Goal: Task Accomplishment & Management: Manage account settings

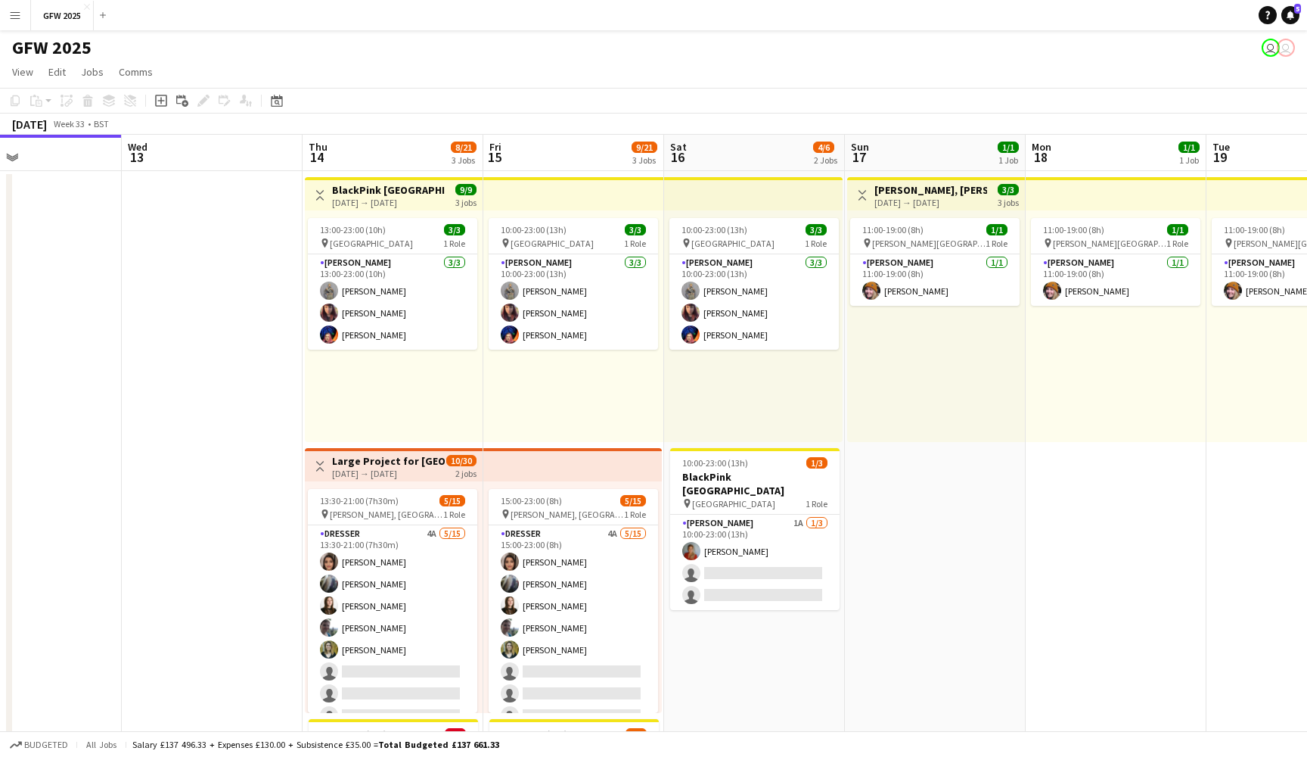
click at [387, 405] on div "13:00-23:00 (10h) 3/3 pin [GEOGRAPHIC_DATA] 1 Role [PERSON_NAME] [DATE] 13:00-2…" at bounding box center [394, 326] width 178 height 232
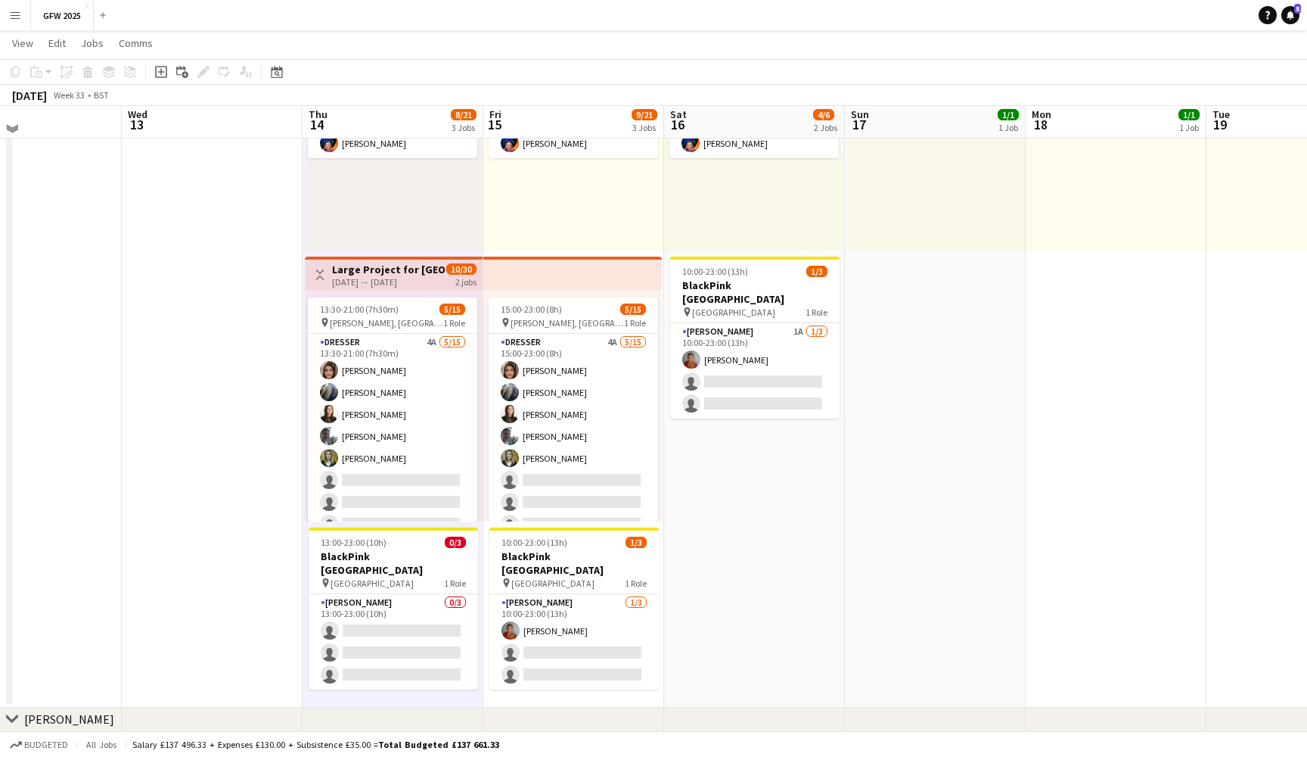
scroll to position [213, 0]
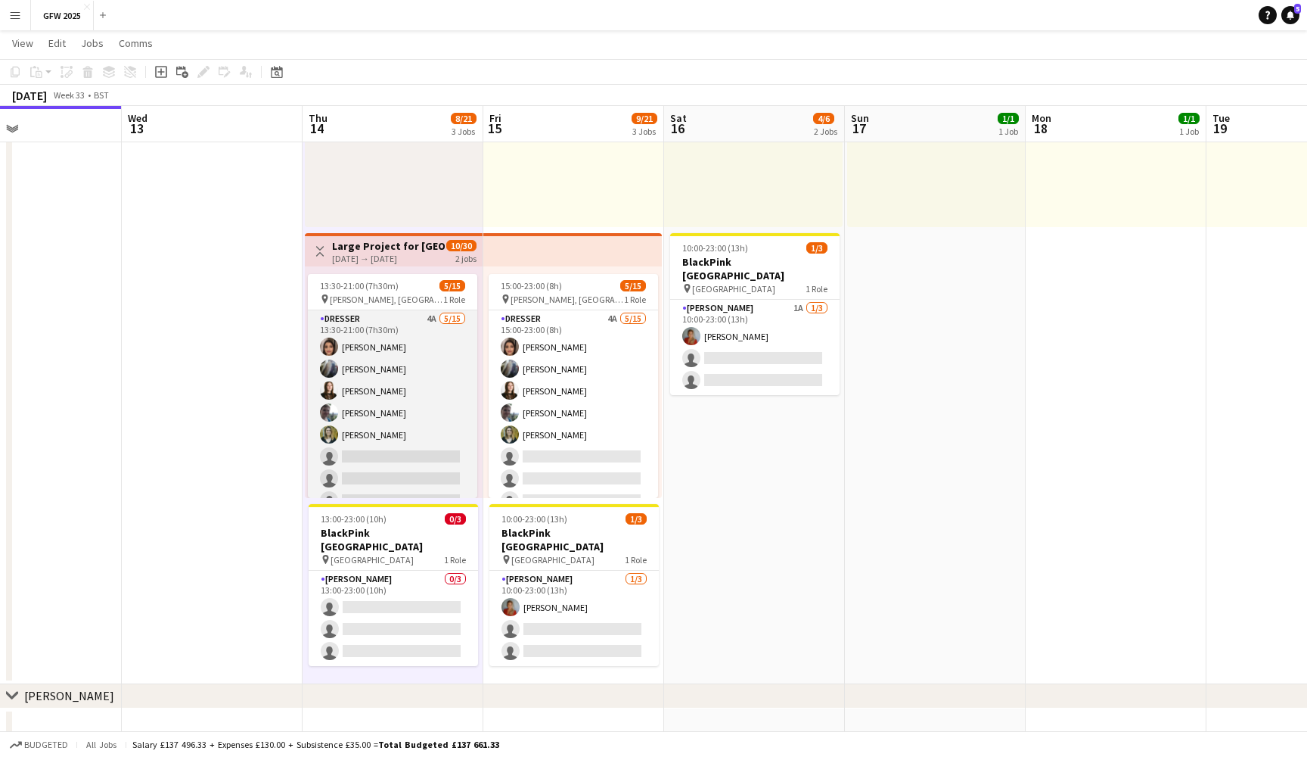
click at [387, 405] on app-card-role "Dresser 4A [DATE] 13:30-21:00 (7h30m) [PERSON_NAME] [PERSON_NAME] [PERSON_NAME]…" at bounding box center [392, 489] width 169 height 359
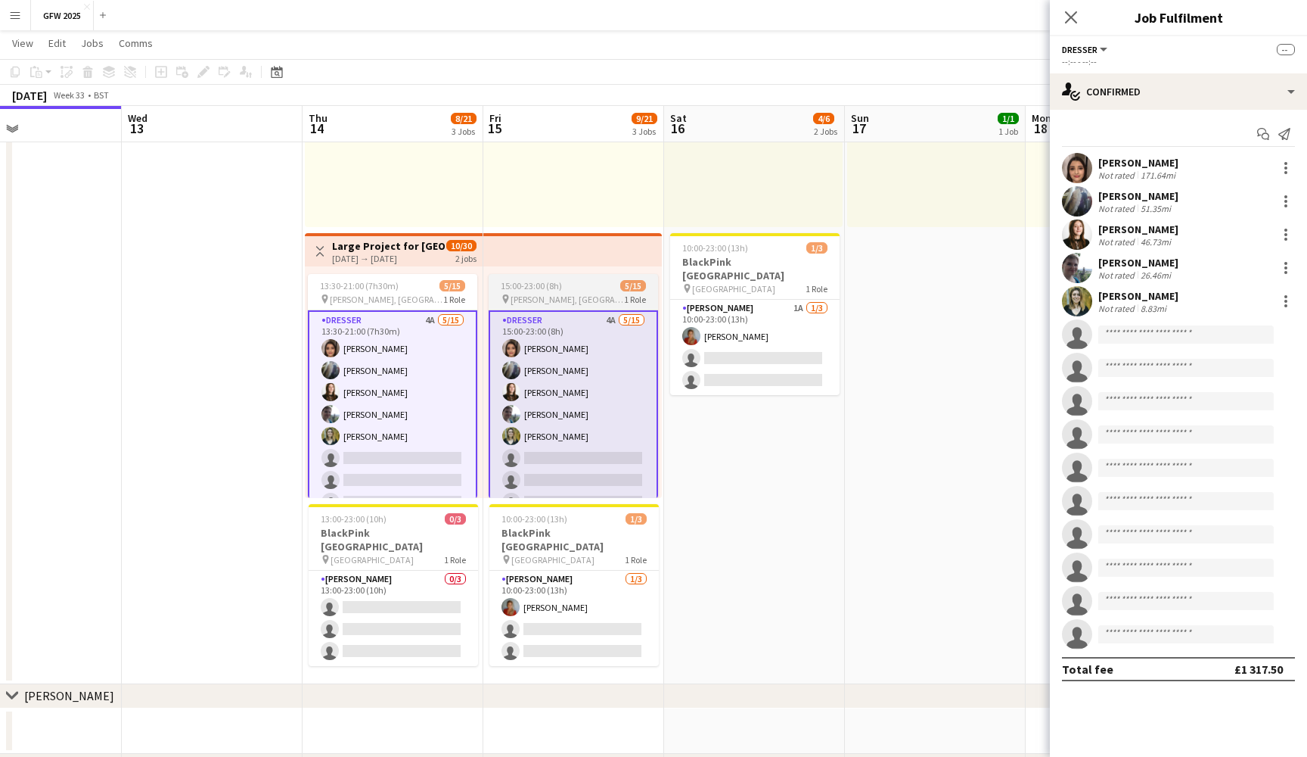
scroll to position [213, 0]
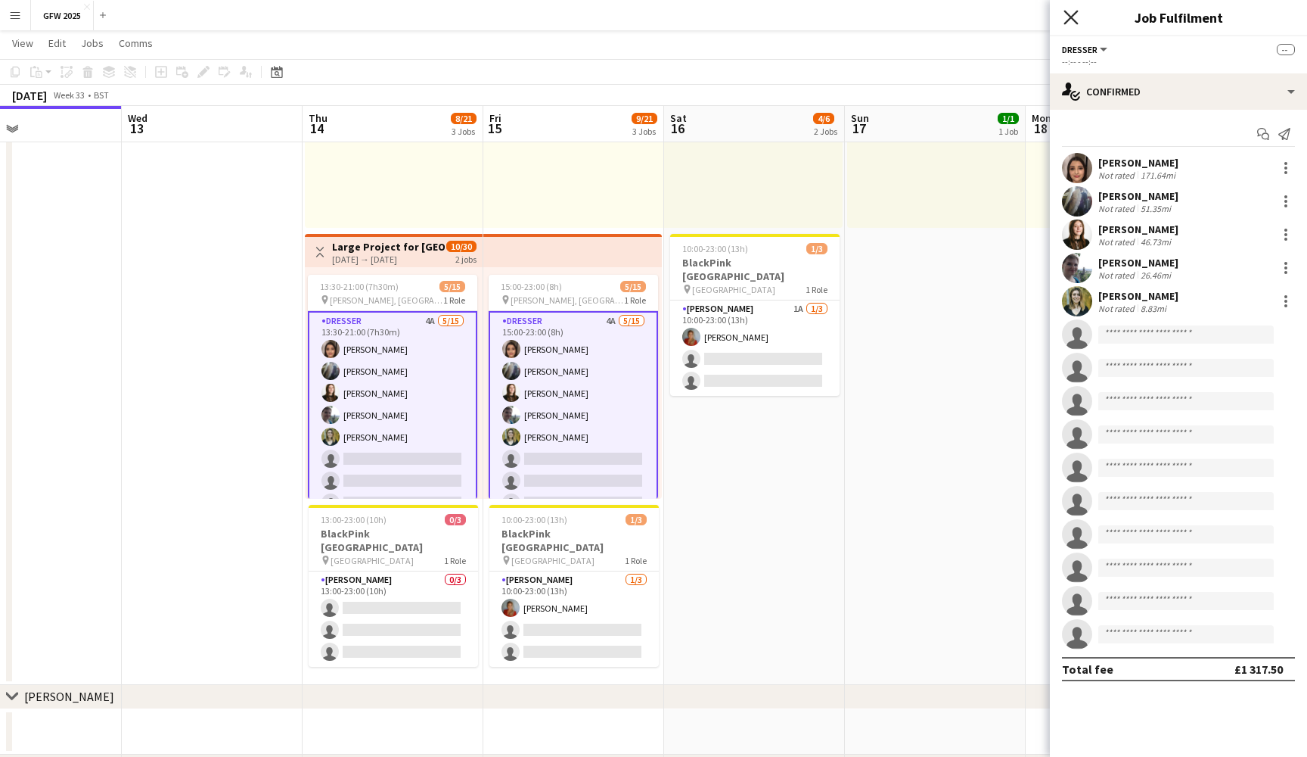
click at [1077, 14] on icon "Close pop-in" at bounding box center [1071, 17] width 14 height 14
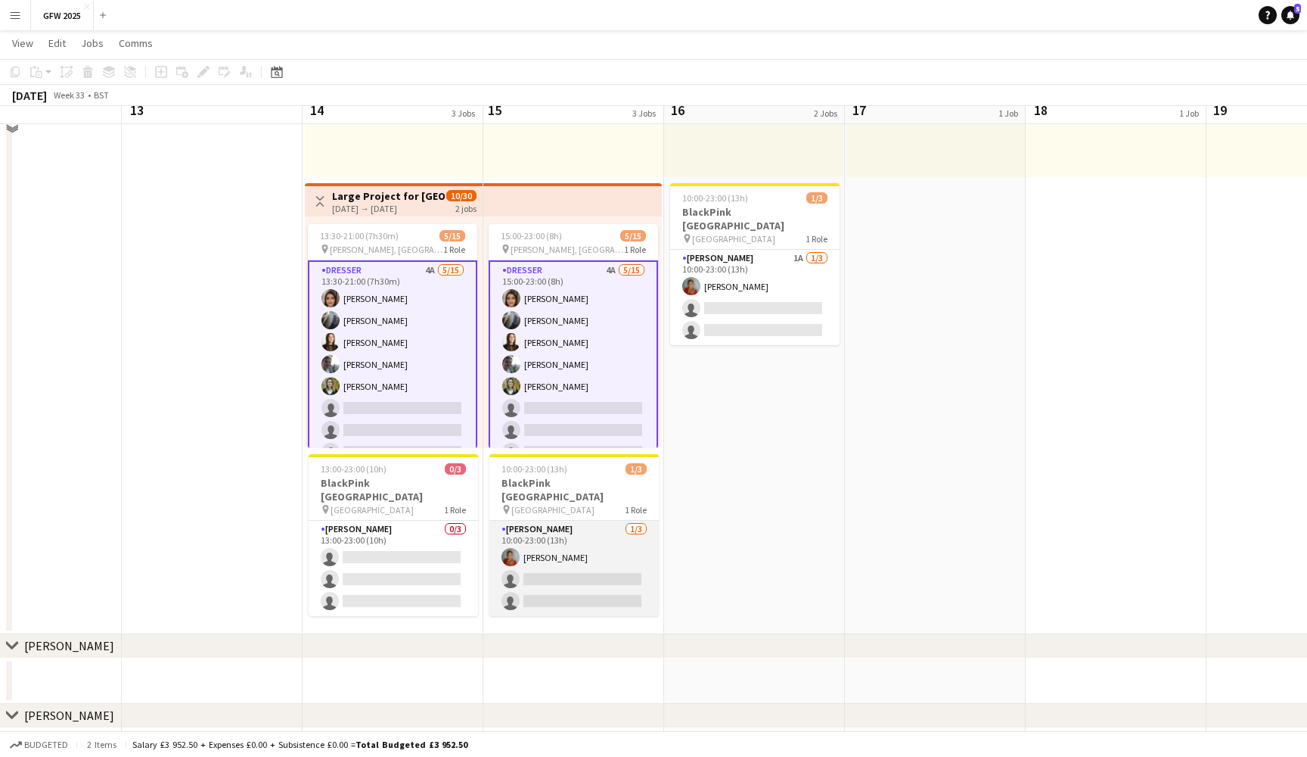
scroll to position [243, 0]
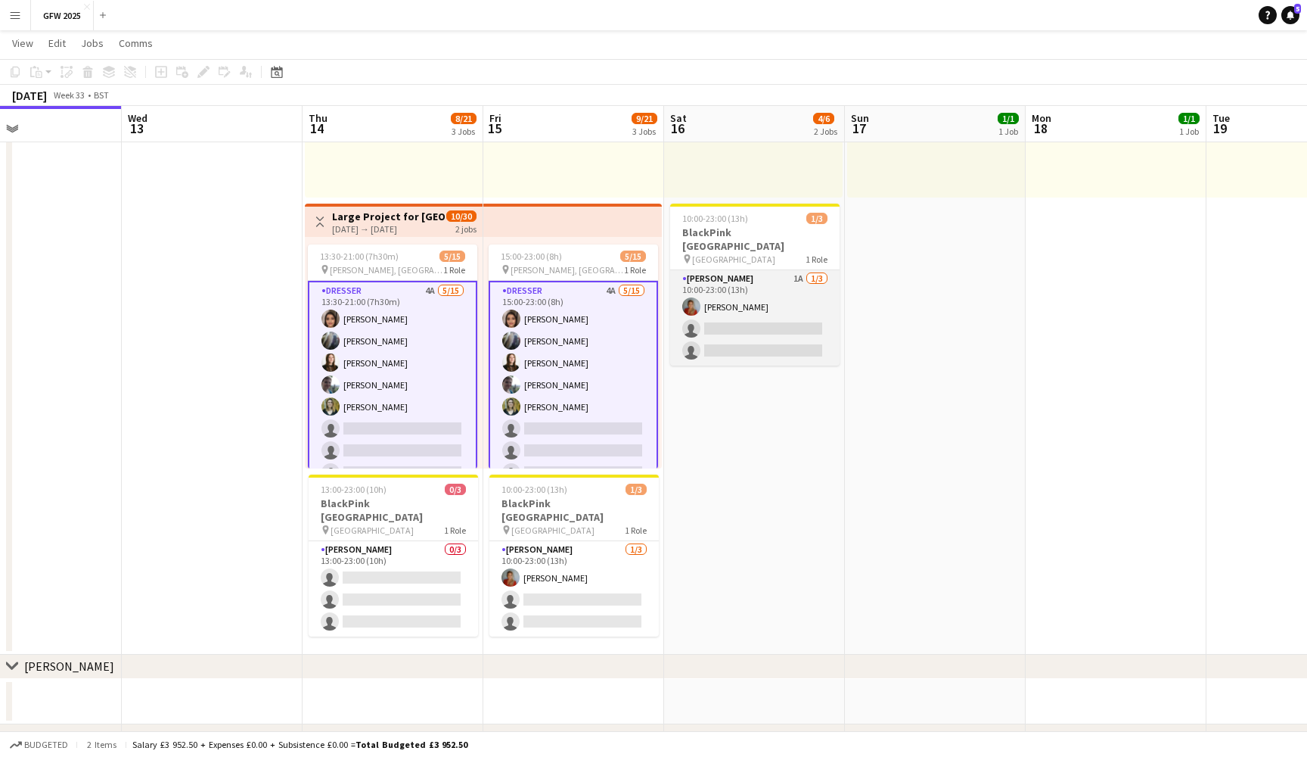
click at [732, 331] on app-card-role "[PERSON_NAME] 1A [DATE] 10:00-23:00 (13h) [PERSON_NAME] single-neutral-actions …" at bounding box center [754, 317] width 169 height 95
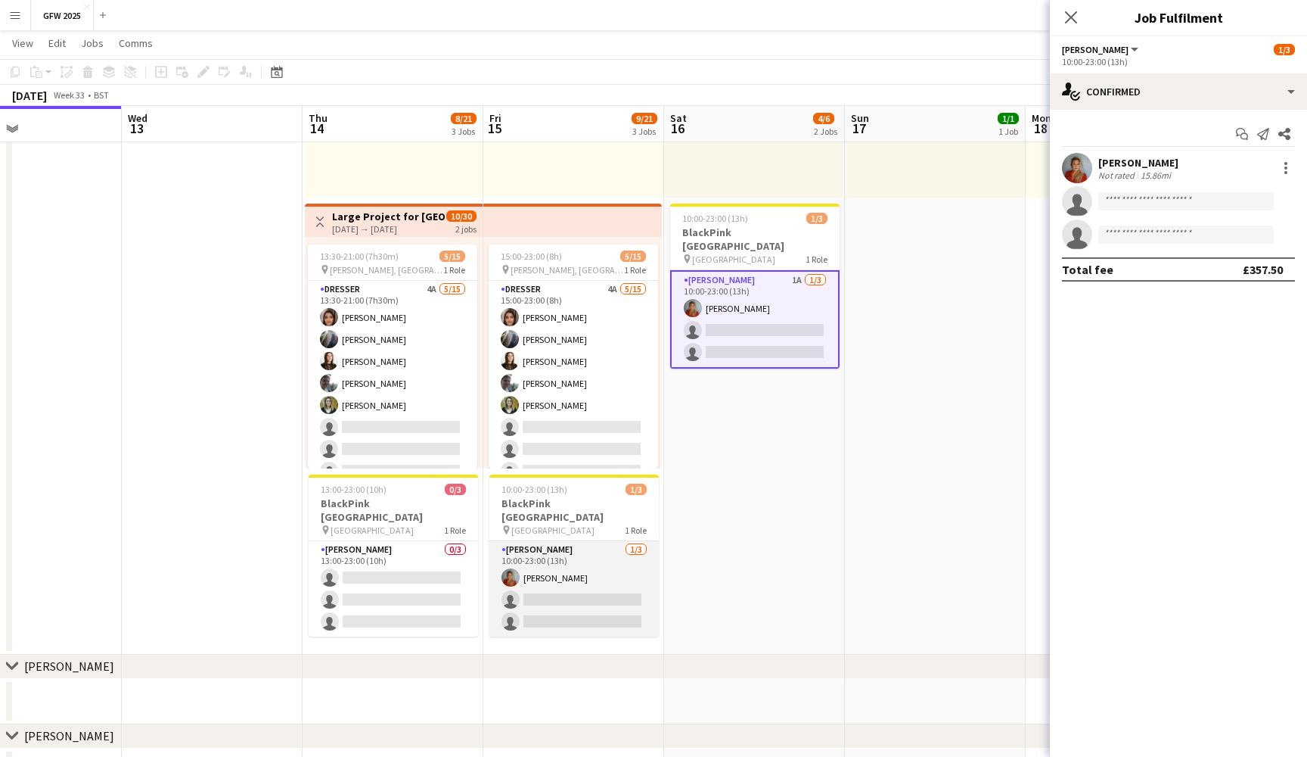
click at [580, 555] on app-card-role "[PERSON_NAME] [DATE] 10:00-23:00 (13h) [PERSON_NAME] single-neutral-actions sin…" at bounding box center [574, 588] width 169 height 95
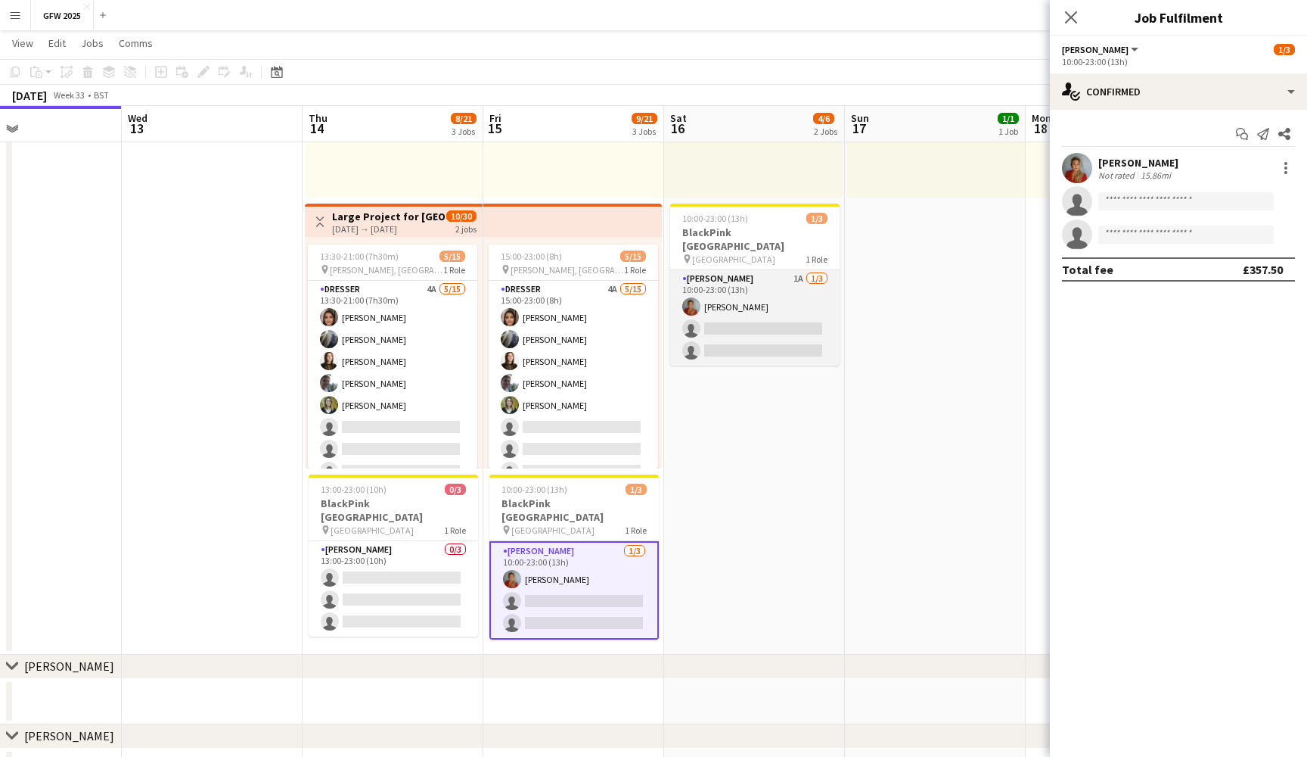
click at [767, 313] on app-card-role "[PERSON_NAME] 1A [DATE] 10:00-23:00 (13h) [PERSON_NAME] single-neutral-actions …" at bounding box center [754, 317] width 169 height 95
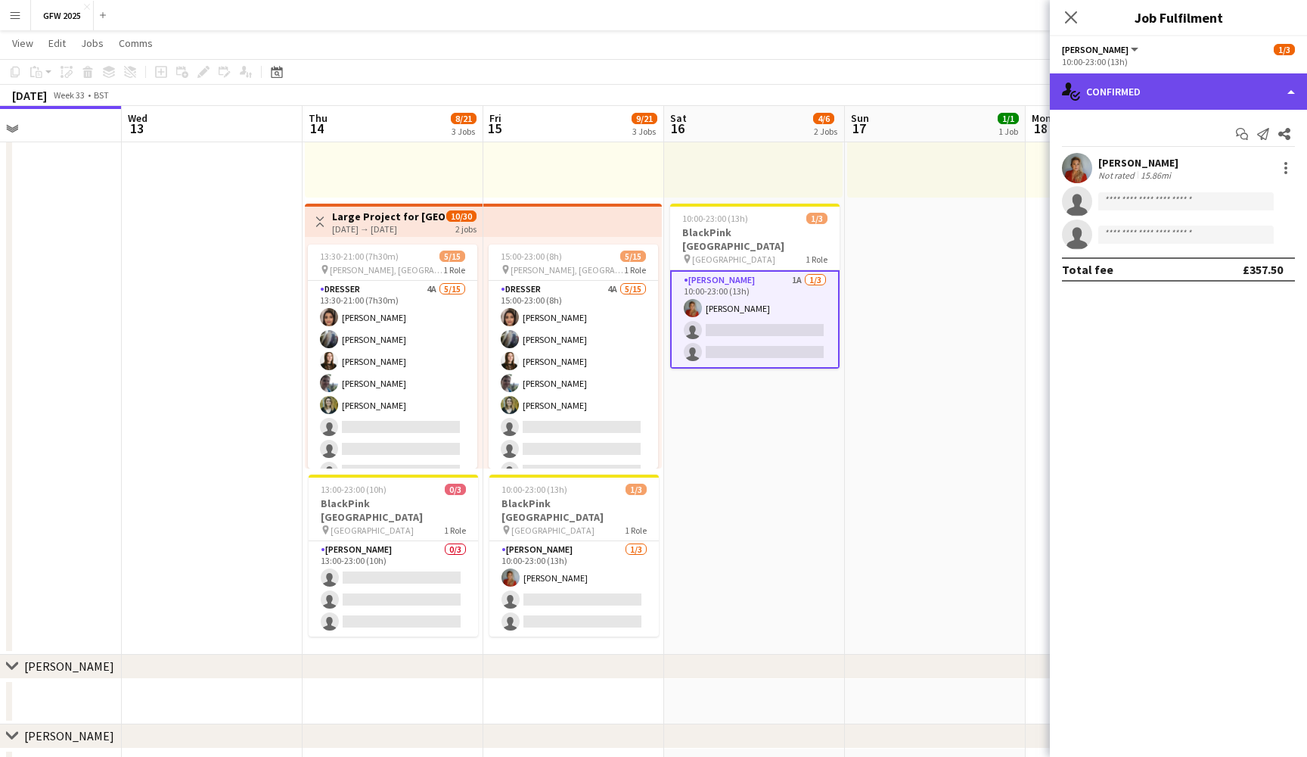
click at [1249, 85] on div "single-neutral-actions-check-2 Confirmed" at bounding box center [1178, 91] width 257 height 36
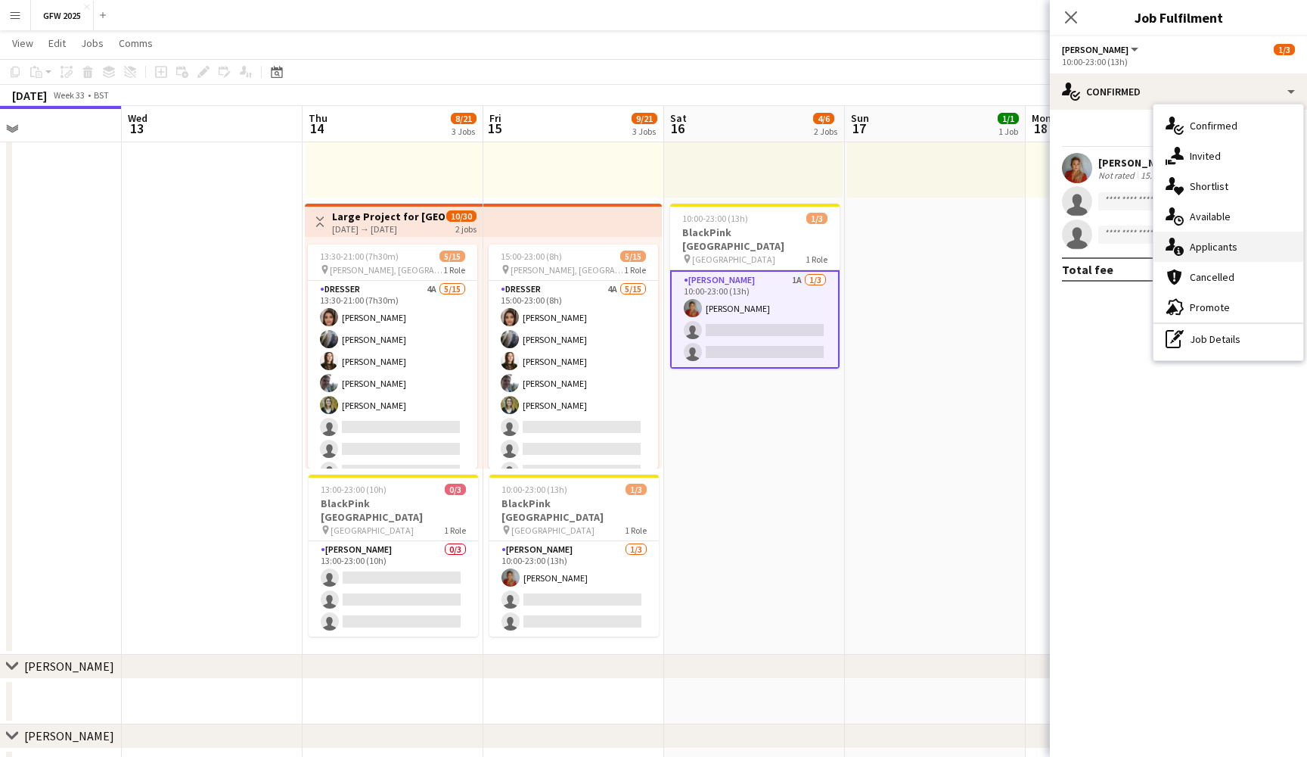
click at [1233, 247] on div "single-neutral-actions-information Applicants" at bounding box center [1229, 247] width 150 height 30
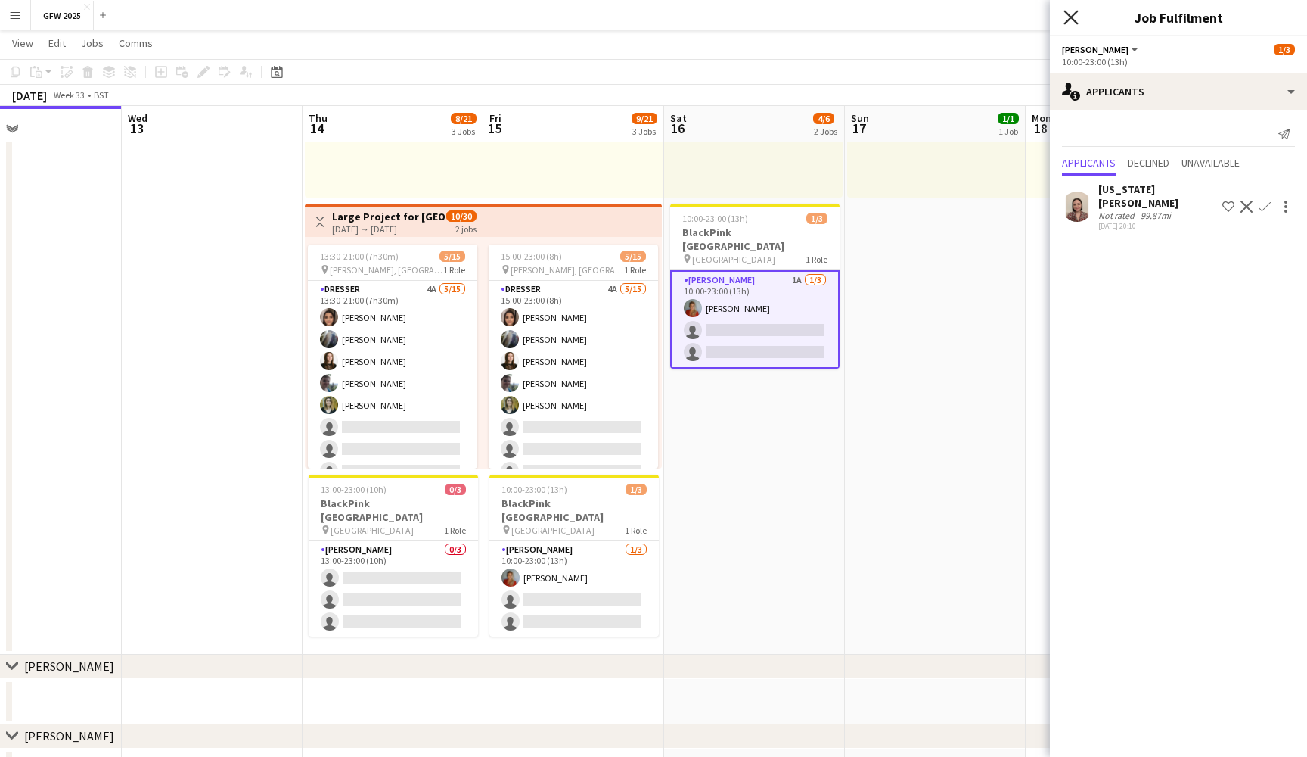
click at [1073, 11] on icon "Close pop-in" at bounding box center [1071, 17] width 14 height 14
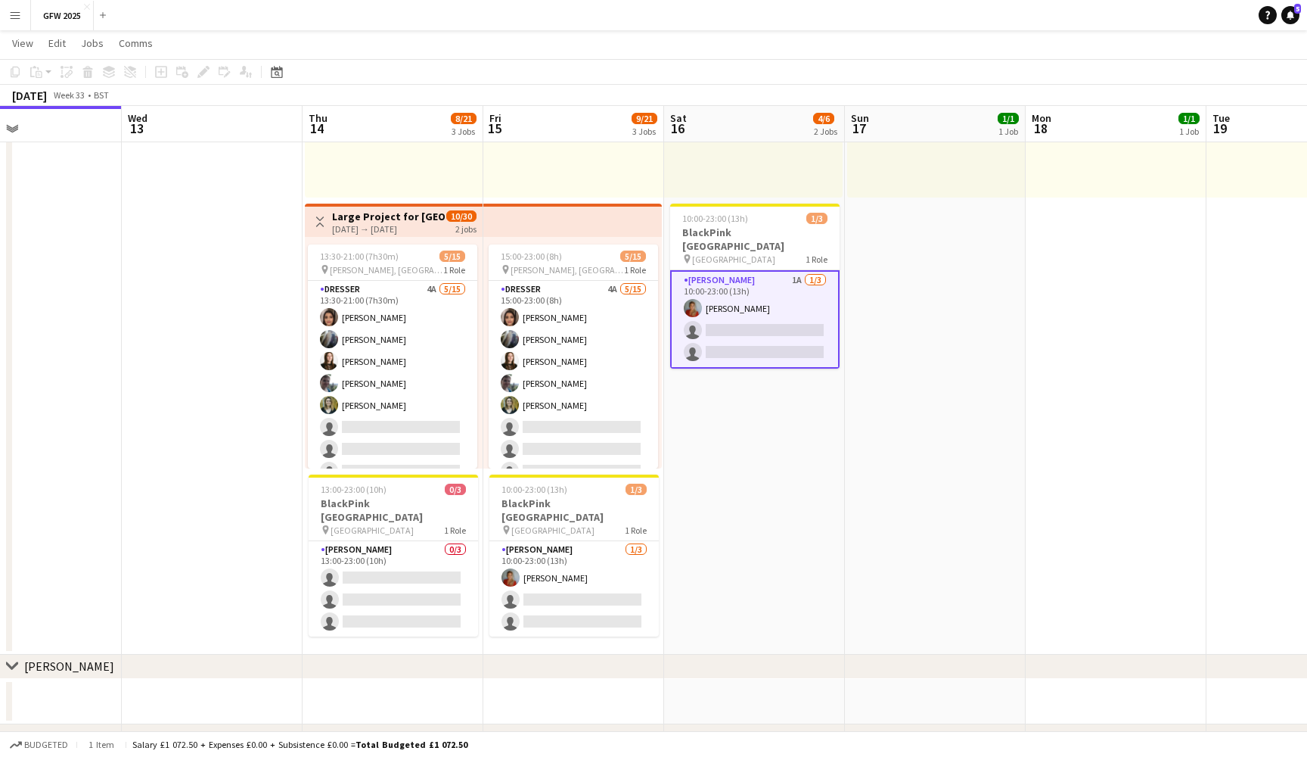
click at [769, 387] on app-date-cell "10:00-23:00 (13h) 3/3 pin [GEOGRAPHIC_DATA] 1 Role [PERSON_NAME] [DATE] 10:00-2…" at bounding box center [754, 291] width 181 height 728
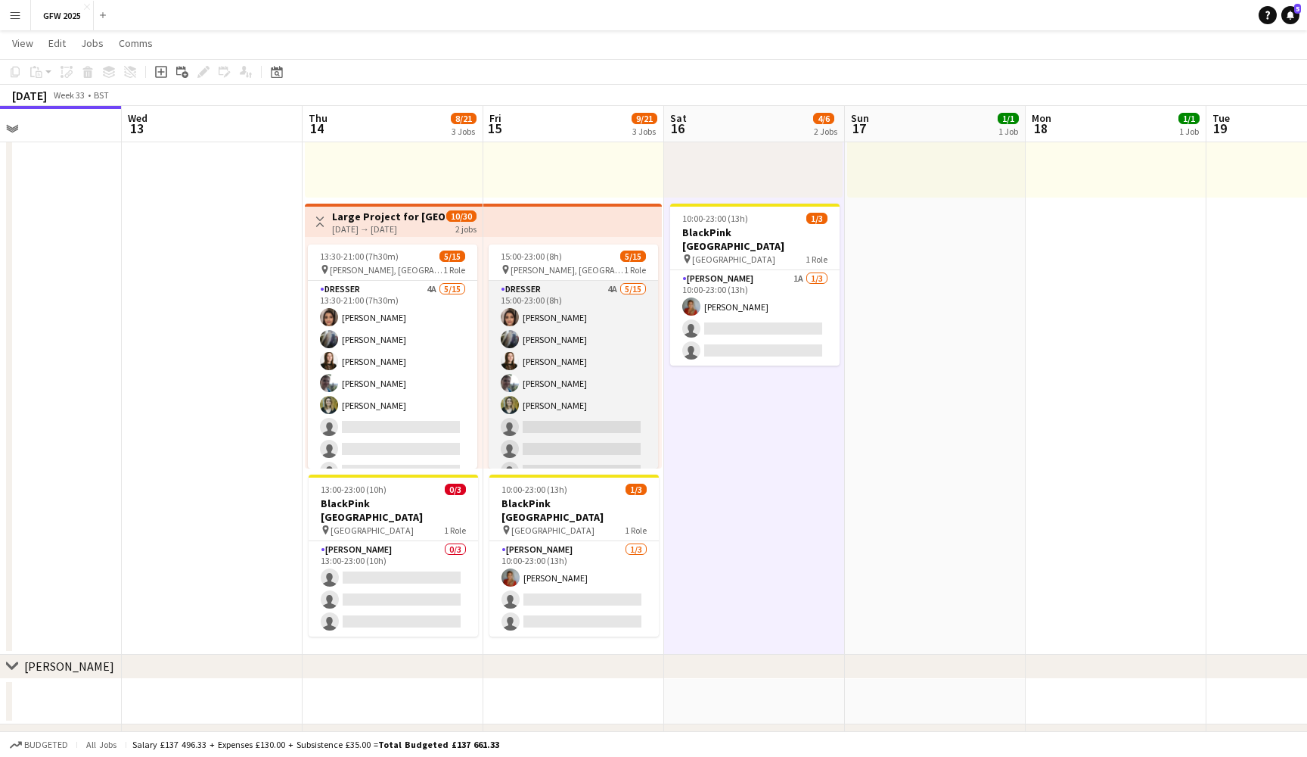
click at [575, 390] on app-card-role "Dresser 4A [DATE] 15:00-23:00 (8h) [PERSON_NAME] [PERSON_NAME] [PERSON_NAME] [P…" at bounding box center [573, 460] width 169 height 359
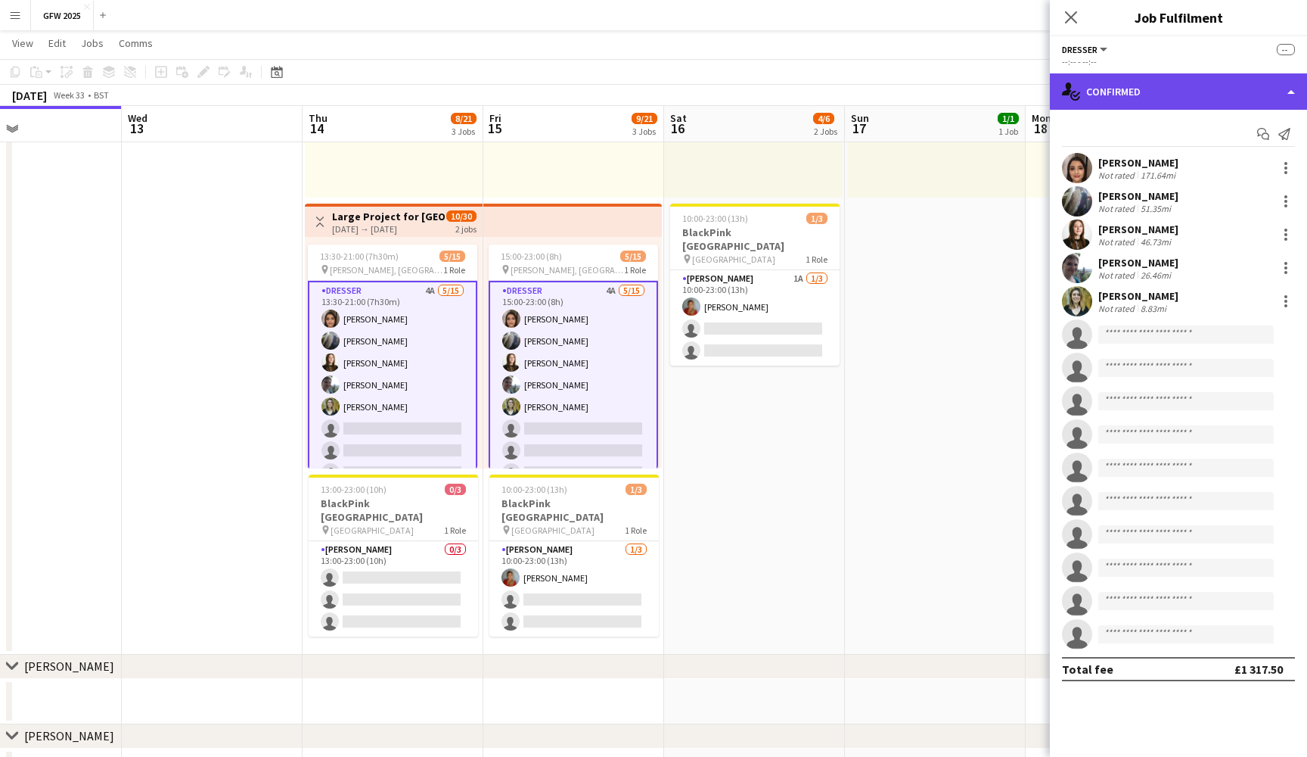
click at [1245, 92] on div "single-neutral-actions-check-2 Confirmed" at bounding box center [1178, 91] width 257 height 36
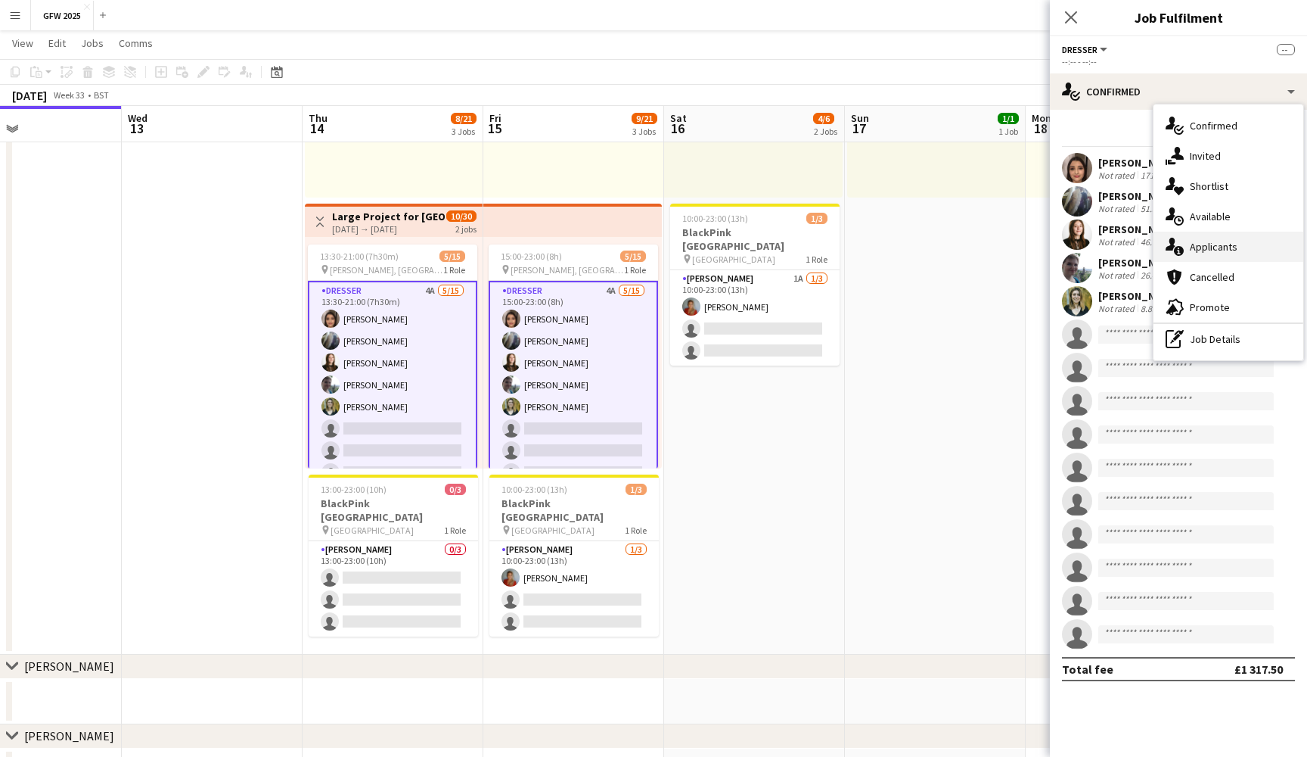
click at [1255, 248] on div "single-neutral-actions-information Applicants" at bounding box center [1229, 247] width 150 height 30
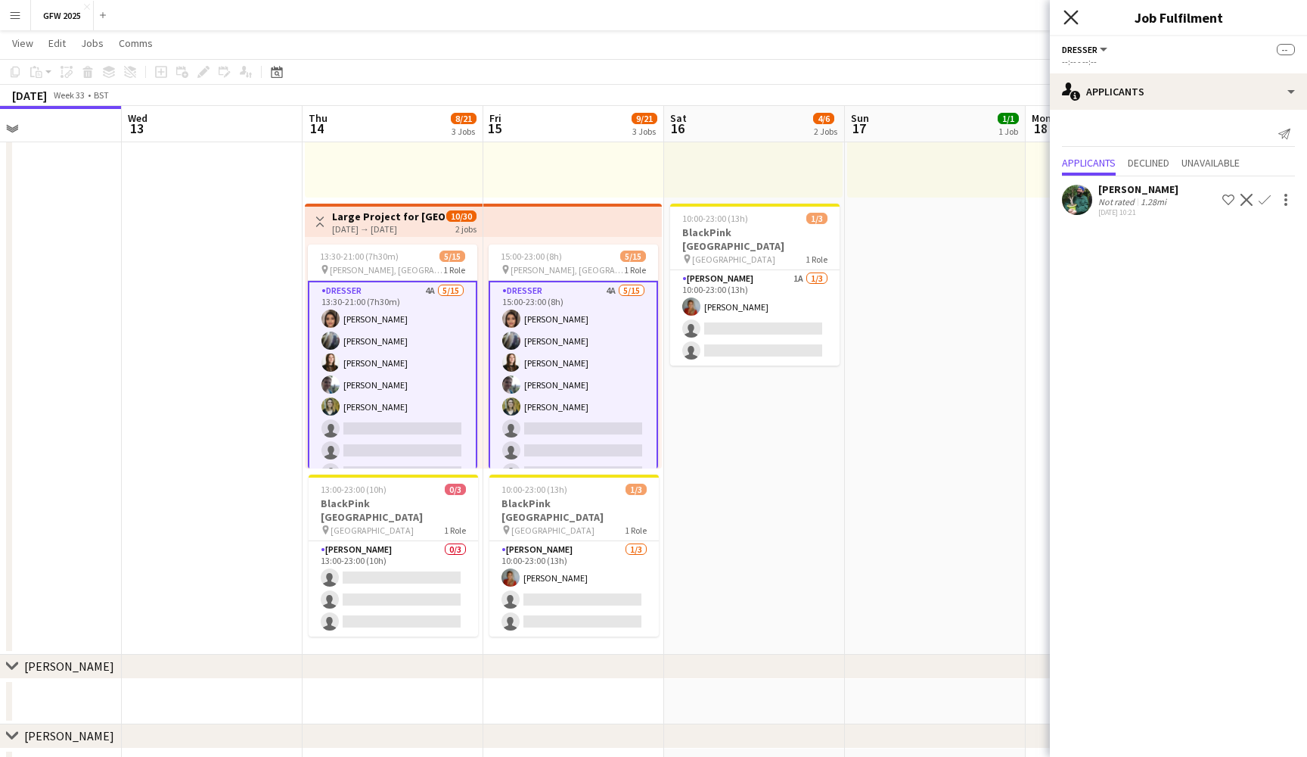
click at [1067, 11] on icon "Close pop-in" at bounding box center [1071, 17] width 14 height 14
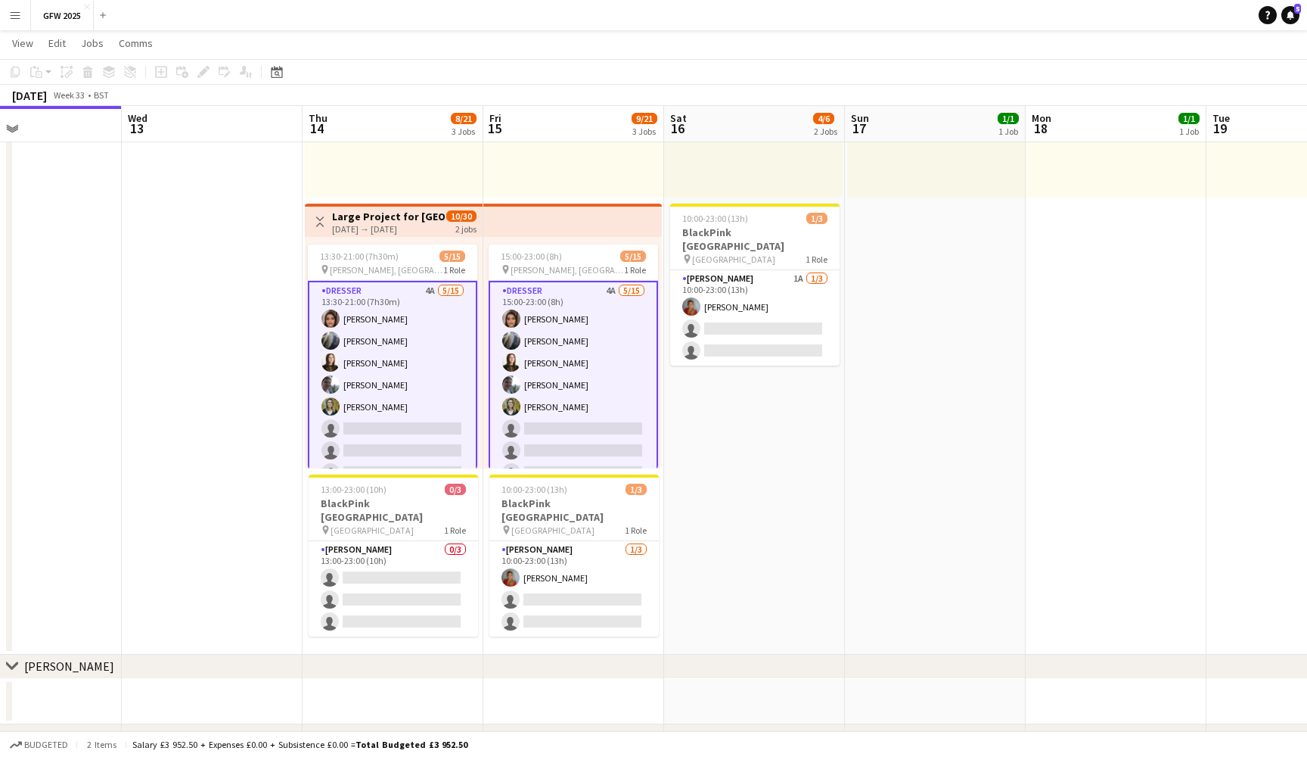
scroll to position [0, 0]
click at [216, 235] on app-date-cell at bounding box center [212, 291] width 181 height 728
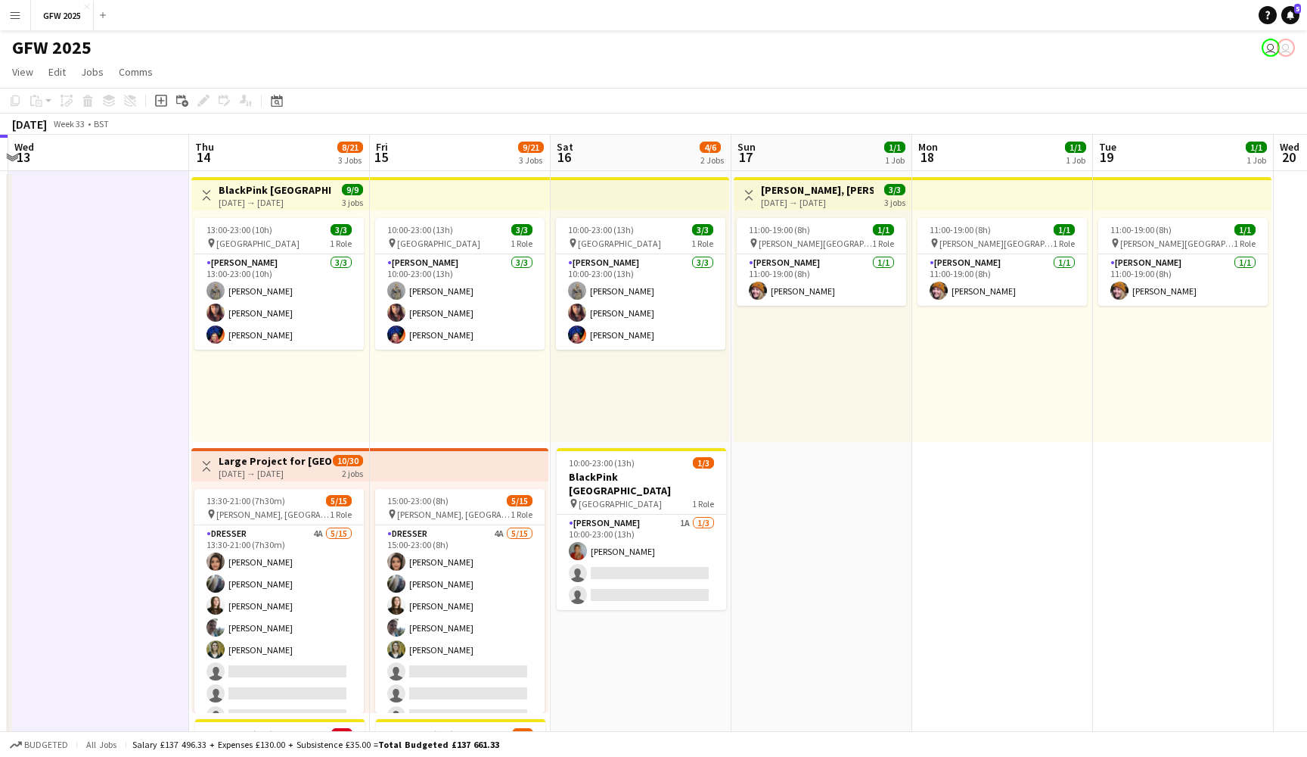
scroll to position [0, 718]
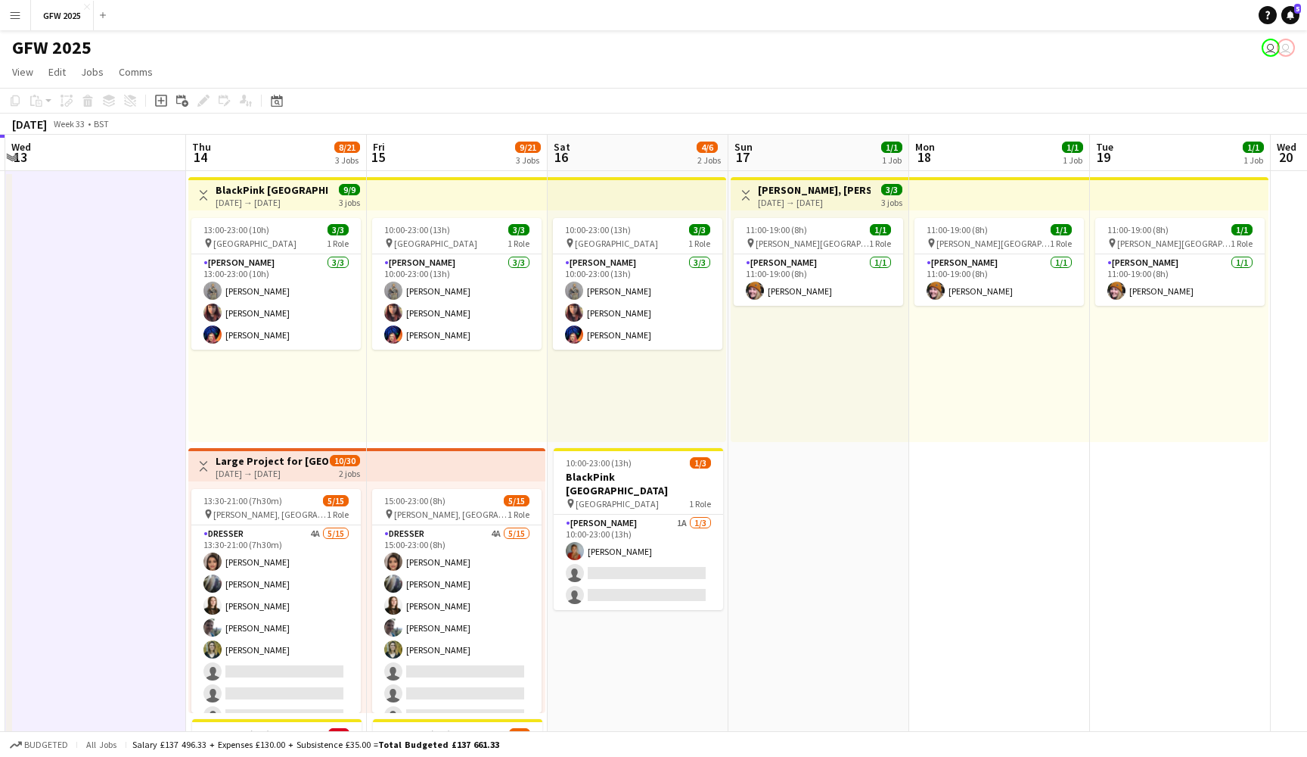
click at [794, 477] on app-date-cell "Toggle View [PERSON_NAME], [PERSON_NAME] [DATE] → [DATE] 3/3 3 jobs 11:00-19:00…" at bounding box center [819, 535] width 181 height 728
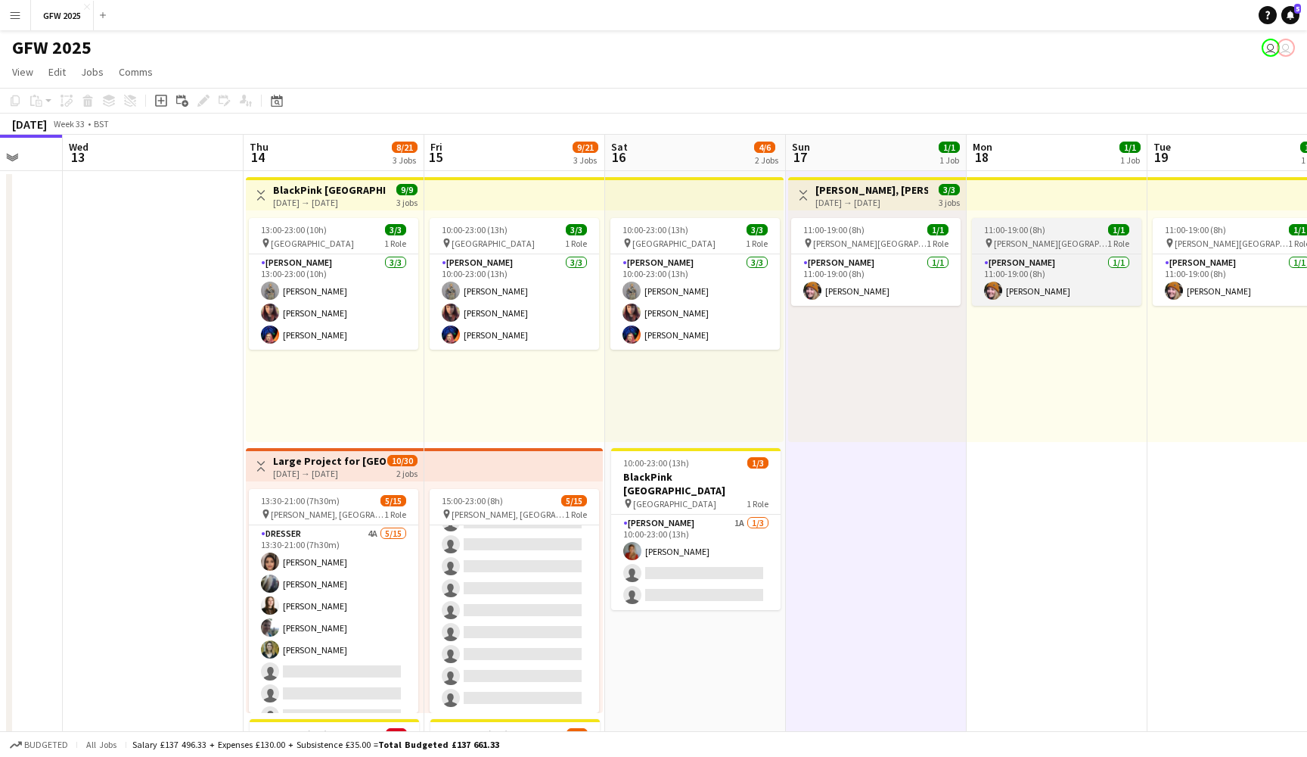
scroll to position [0, 0]
